Goal: Information Seeking & Learning: Learn about a topic

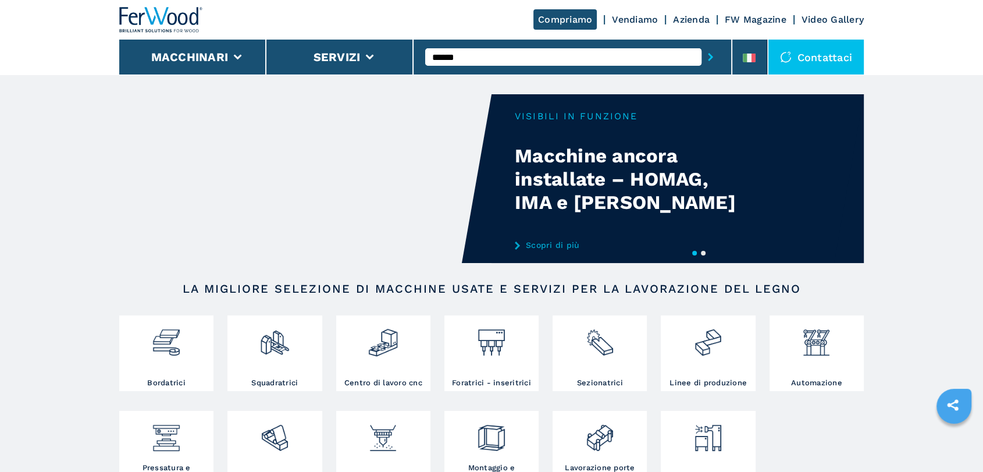
type input "******"
click at [702, 44] on button "submit-button" at bounding box center [711, 57] width 18 height 27
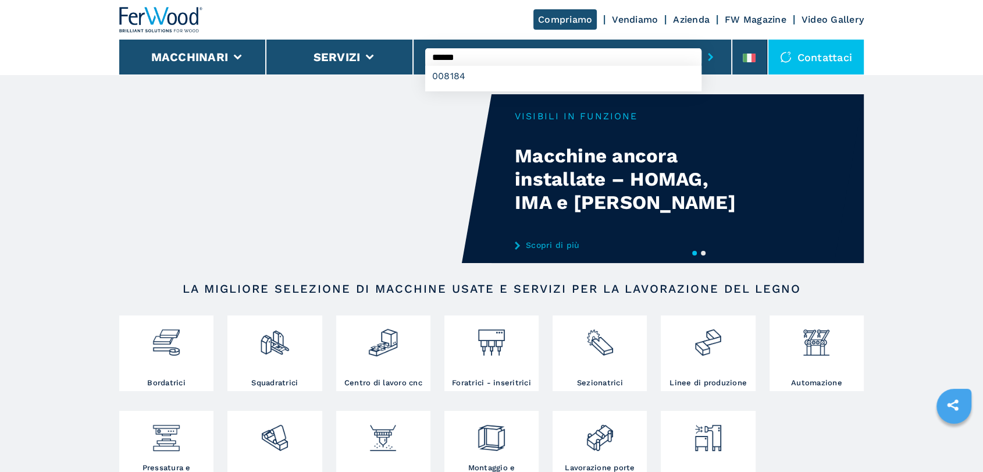
click at [702, 44] on button "submit-button" at bounding box center [711, 57] width 18 height 27
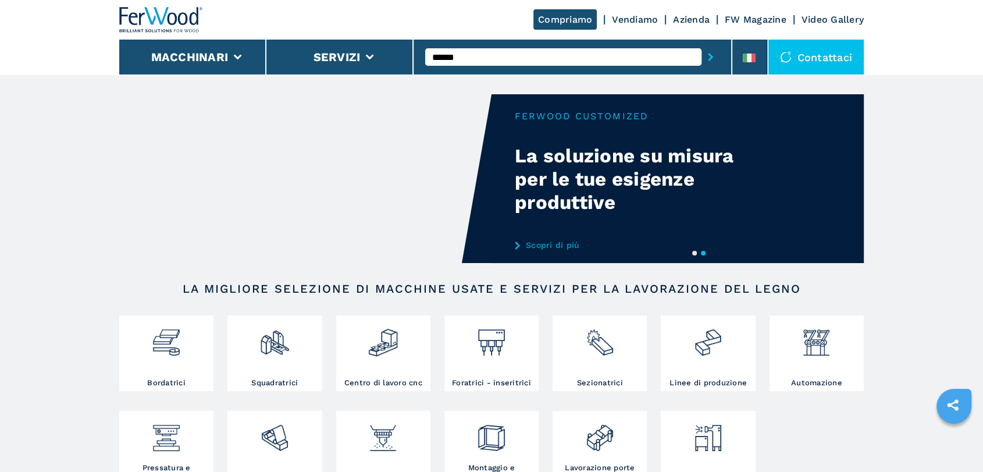
click at [702, 44] on button "submit-button" at bounding box center [711, 57] width 18 height 27
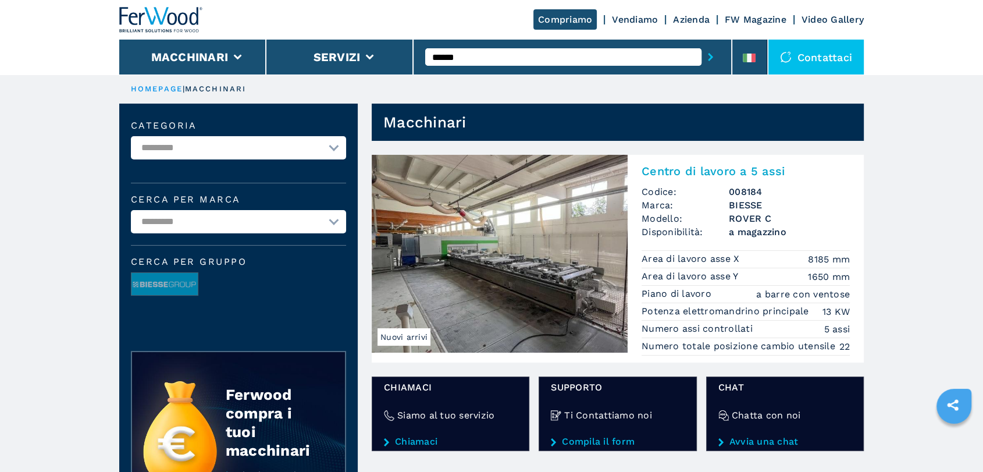
click at [572, 251] on img at bounding box center [500, 254] width 256 height 198
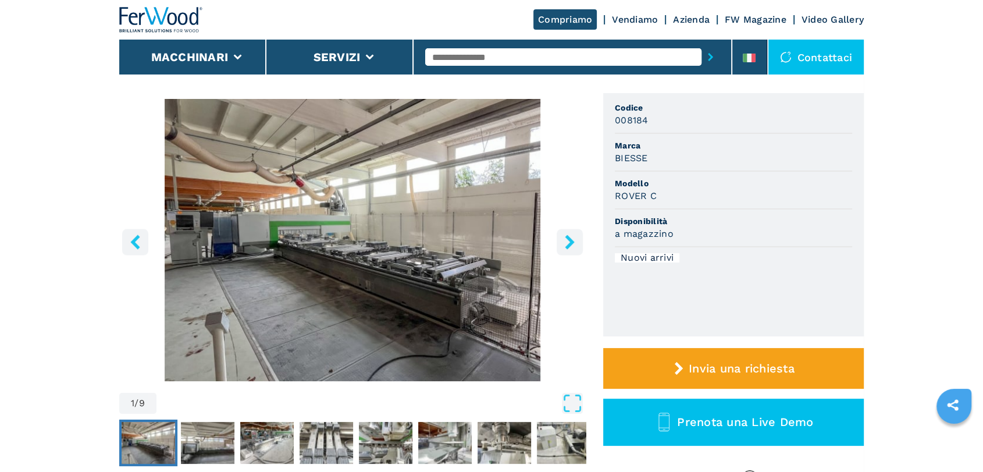
scroll to position [83, 0]
click at [572, 251] on button "right-button" at bounding box center [570, 242] width 26 height 26
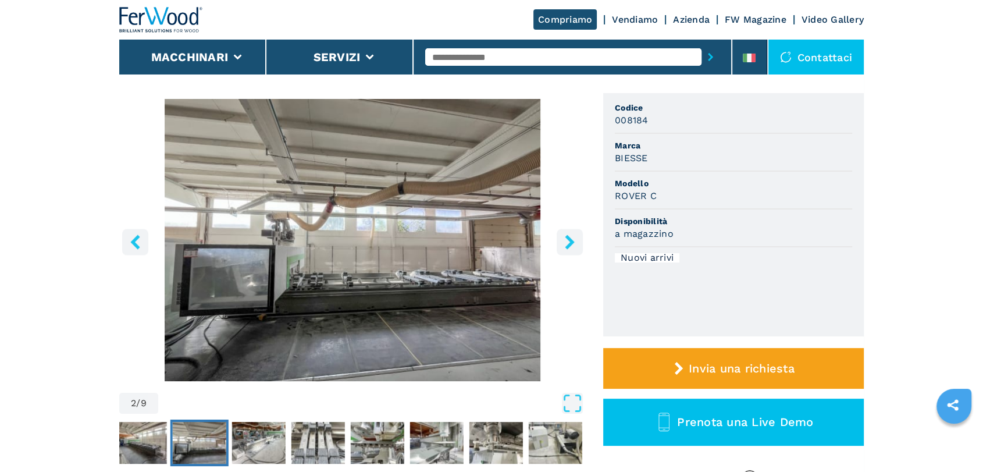
click at [572, 251] on button "right-button" at bounding box center [570, 242] width 26 height 26
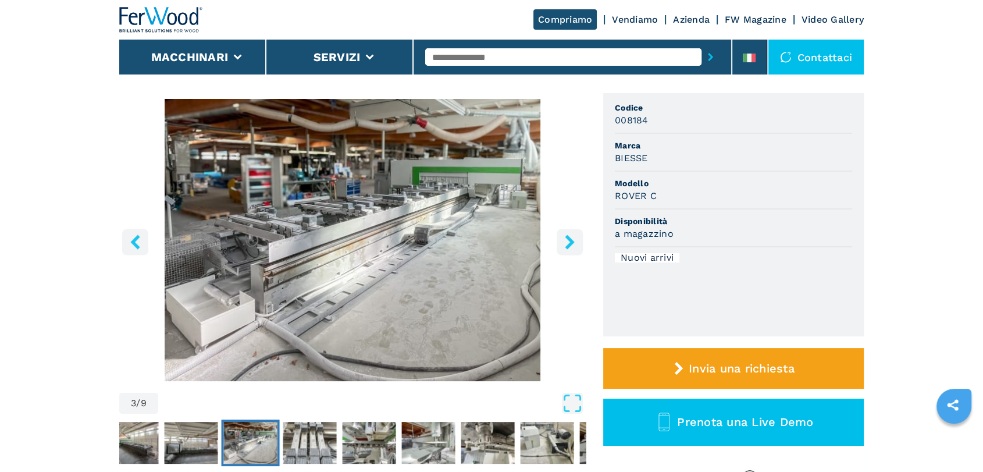
click at [572, 251] on button "right-button" at bounding box center [570, 242] width 26 height 26
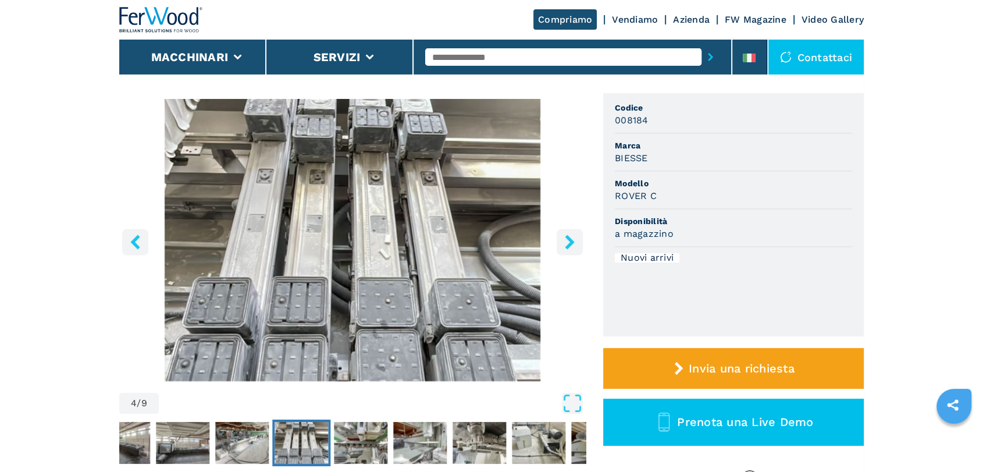
click at [144, 240] on button "left-button" at bounding box center [135, 242] width 26 height 26
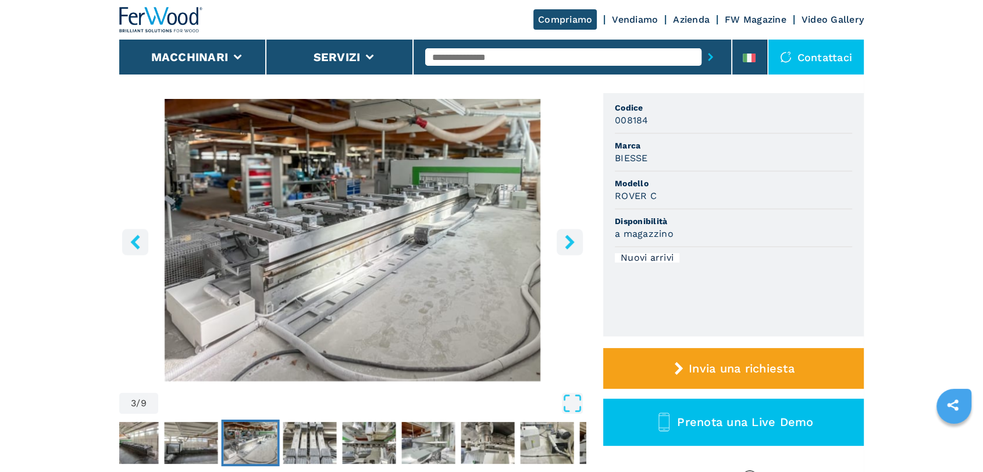
click at [565, 238] on icon "right-button" at bounding box center [570, 241] width 15 height 15
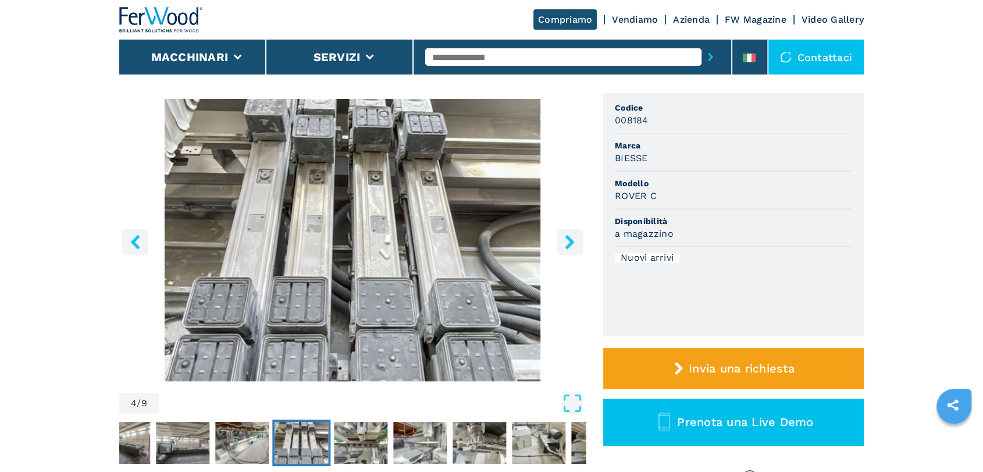
click at [140, 247] on icon "left-button" at bounding box center [135, 241] width 15 height 15
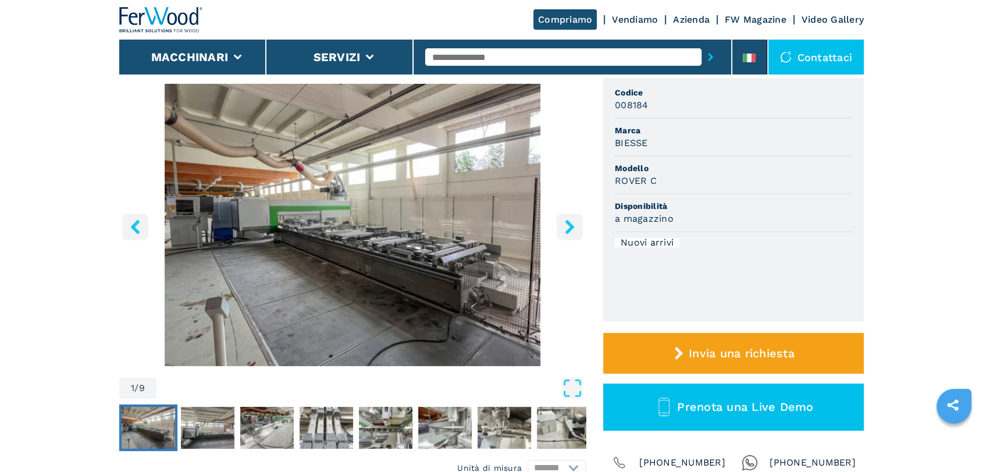
scroll to position [279, 0]
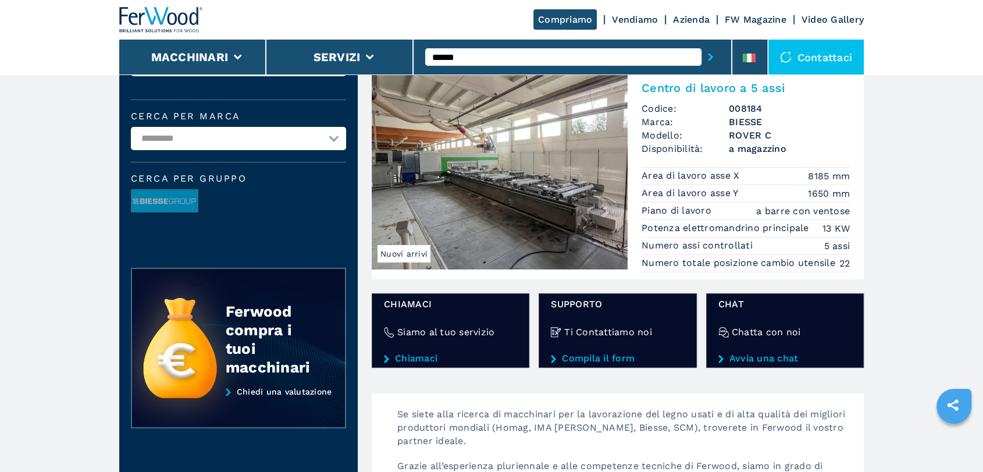
click at [585, 158] on img at bounding box center [500, 171] width 256 height 198
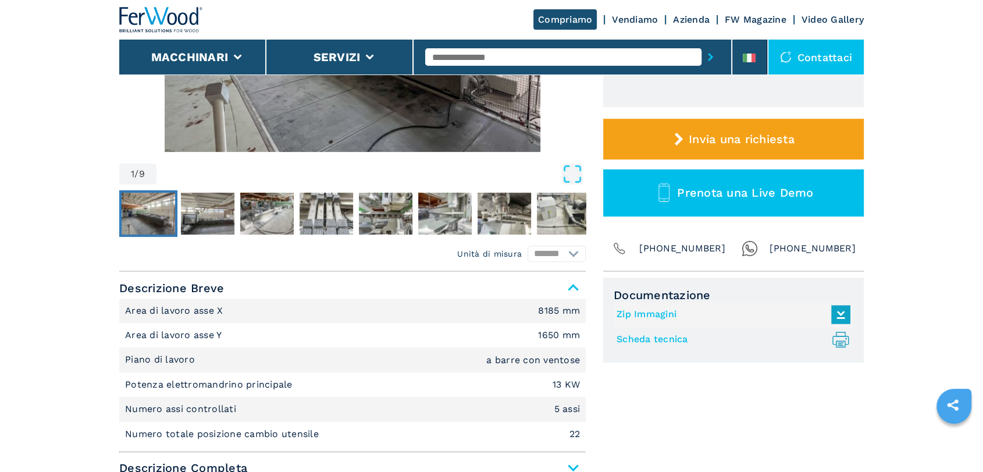
scroll to position [442, 0]
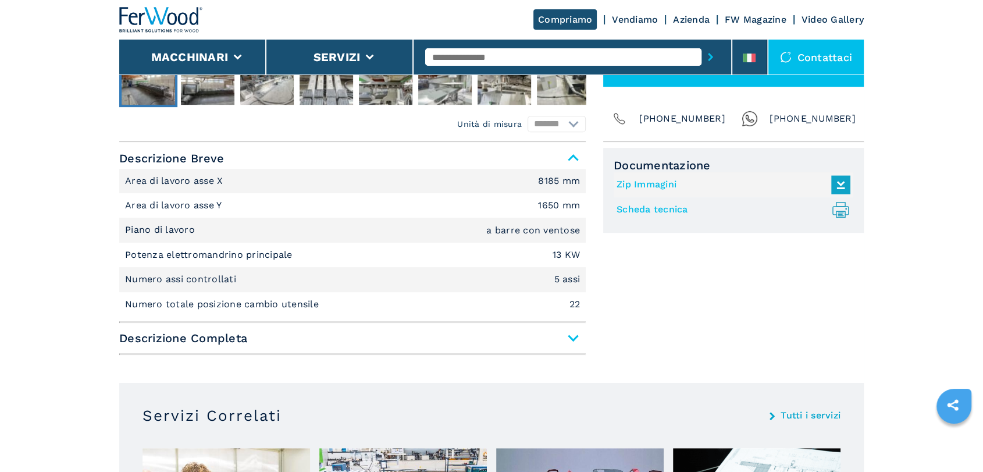
click at [505, 332] on span "Descrizione Completa" at bounding box center [352, 337] width 467 height 21
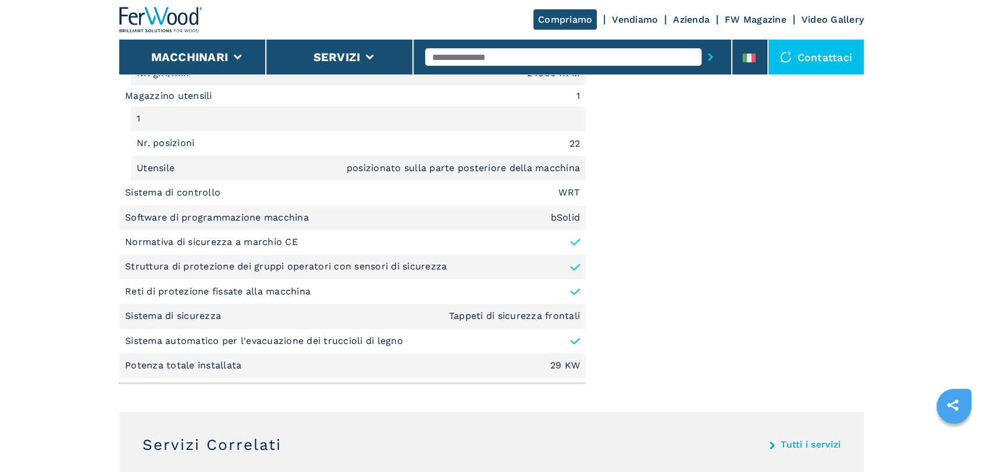
scroll to position [1270, 0]
